Goal: Find specific page/section: Find specific page/section

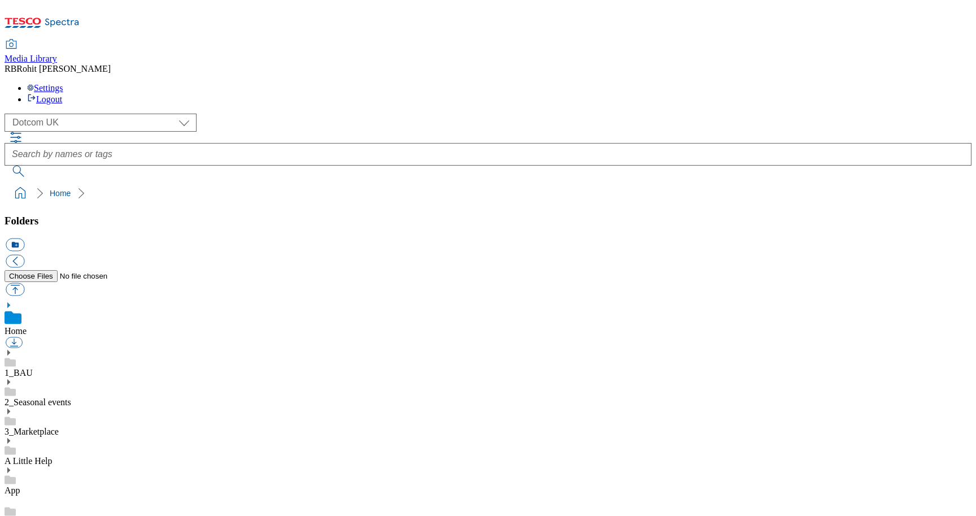
scroll to position [2, 0]
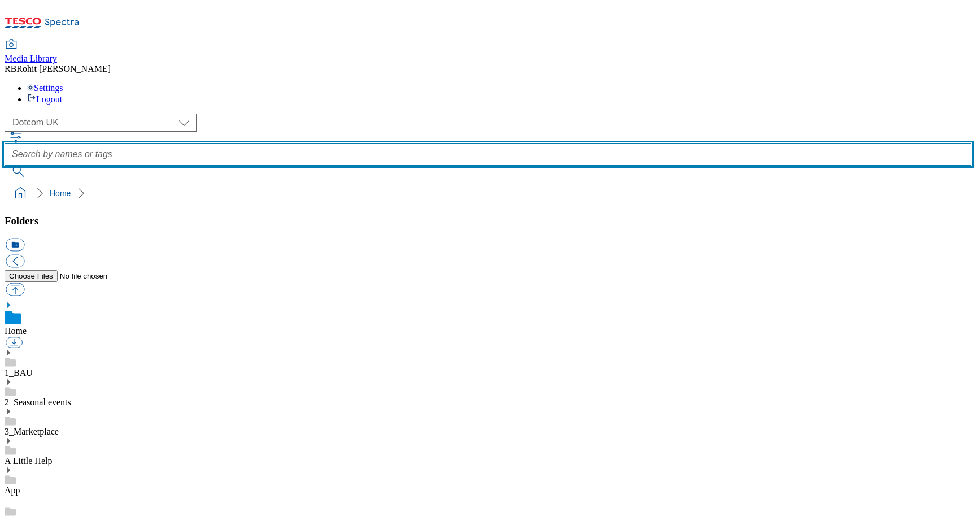
click at [396, 143] on input "text" at bounding box center [488, 154] width 967 height 23
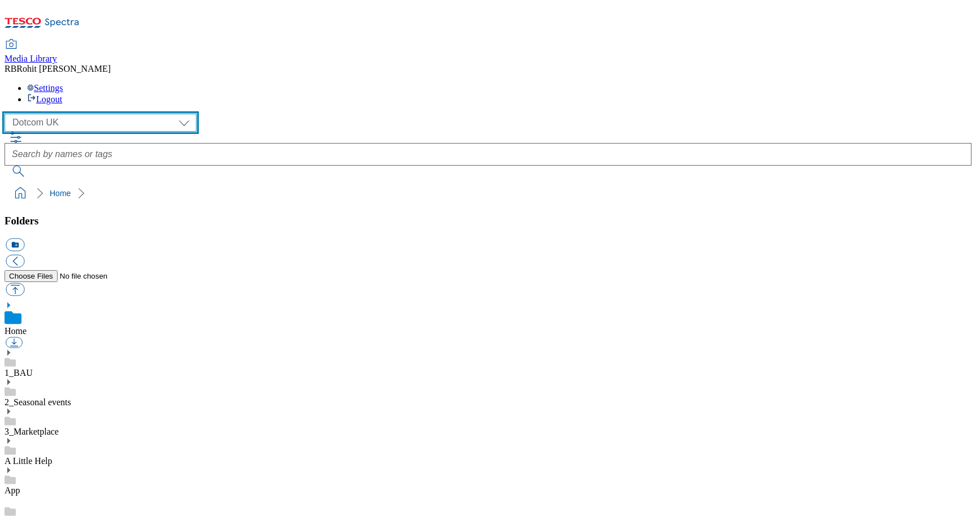
click at [88, 113] on select "Clubcard Marketing Clubcard ROI Dotcom UK GHS Marketing UK GHS ROI Realfood Tes…" at bounding box center [101, 122] width 192 height 18
select select "flare-ghs-mktg"
click at [8, 113] on select "Clubcard Marketing Clubcard ROI Dotcom UK GHS Marketing UK GHS ROI Realfood Tes…" at bounding box center [101, 122] width 192 height 18
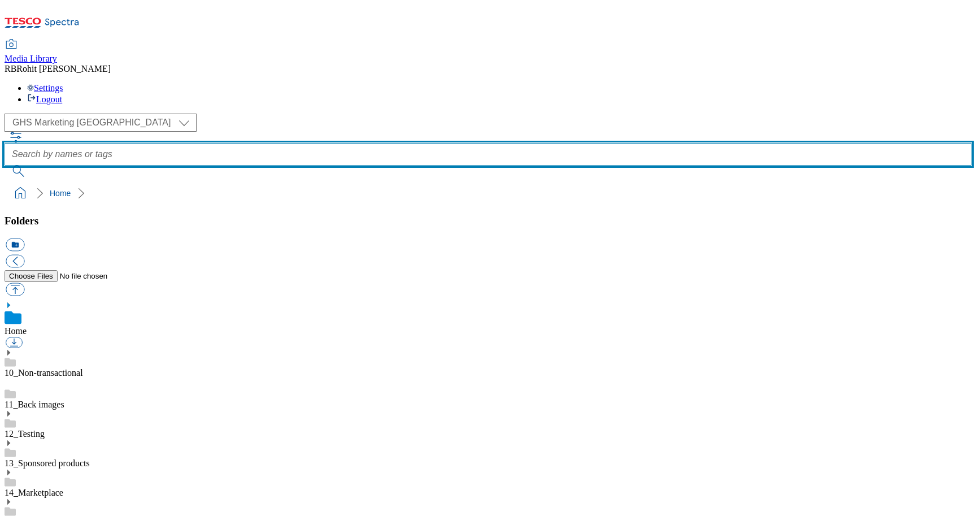
click at [343, 143] on input "text" at bounding box center [488, 154] width 967 height 23
type input "pumpkin"
click at [5, 165] on button "submit" at bounding box center [19, 170] width 29 height 11
